Goal: Task Accomplishment & Management: Manage account settings

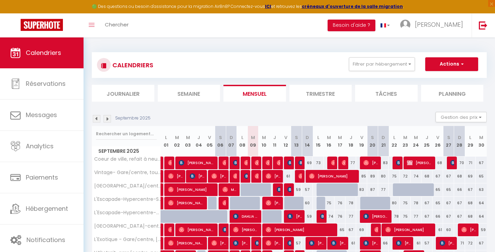
click at [106, 122] on img at bounding box center [108, 119] width 8 height 8
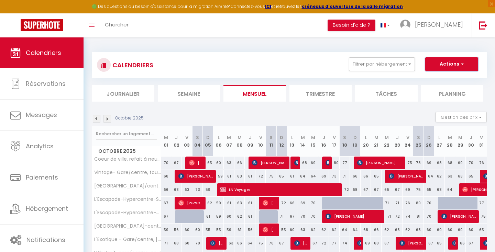
click at [449, 69] on button "Actions" at bounding box center [452, 64] width 53 height 14
click at [397, 107] on section "Octobre 2025 Gestion des prix Nb Nuits minimum Règles Disponibilité Octobre 202…" at bounding box center [289, 221] width 395 height 233
click at [452, 117] on button "Gestion des prix" at bounding box center [461, 117] width 51 height 10
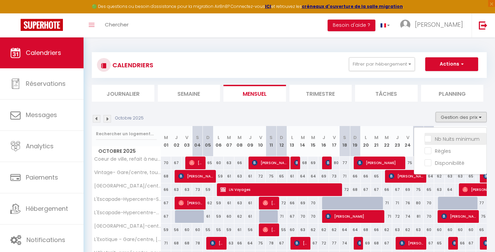
click at [449, 138] on input "Nb Nuits minimum" at bounding box center [456, 138] width 62 height 7
checkbox input "true"
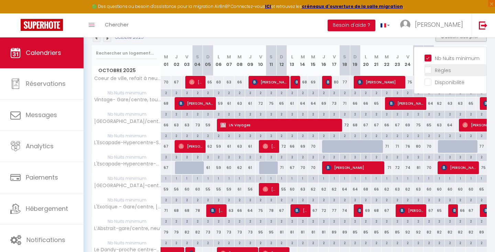
scroll to position [80, 0]
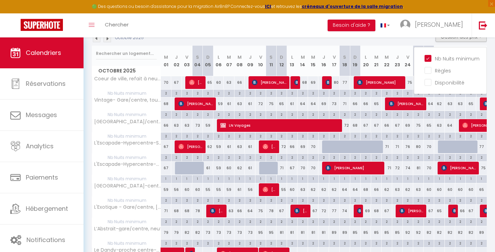
click at [353, 41] on div "Octobre 2025 Gestion des prix Nb Nuits minimum Règles Disponibilité" at bounding box center [289, 39] width 395 height 14
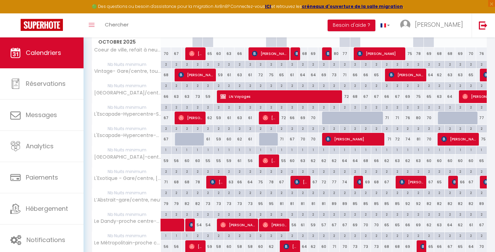
scroll to position [111, 0]
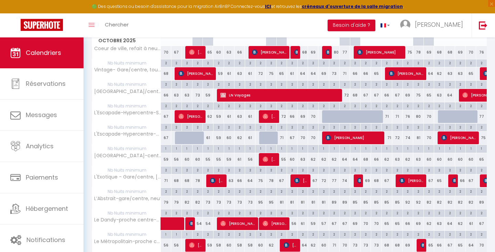
click at [167, 149] on div "1" at bounding box center [166, 148] width 10 height 7
type input "1"
type input "Mer 01 Octobre 2025"
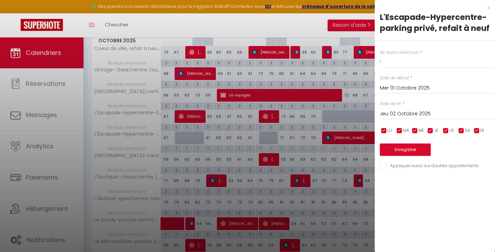
click at [412, 112] on input "Jeu 02 Octobre 2025" at bounding box center [437, 114] width 115 height 9
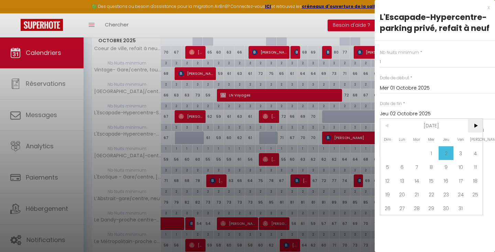
click at [474, 127] on span ">" at bounding box center [475, 126] width 15 height 14
click at [429, 208] on span "31" at bounding box center [431, 209] width 15 height 14
type input "Mer 31 Décembre 2025"
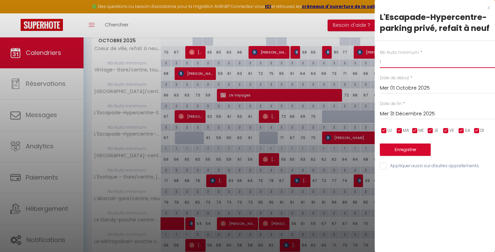
click at [392, 60] on input "1" at bounding box center [437, 62] width 115 height 12
type input "2"
click at [399, 150] on button "Enregistrer" at bounding box center [405, 150] width 51 height 12
